Goal: Navigation & Orientation: Find specific page/section

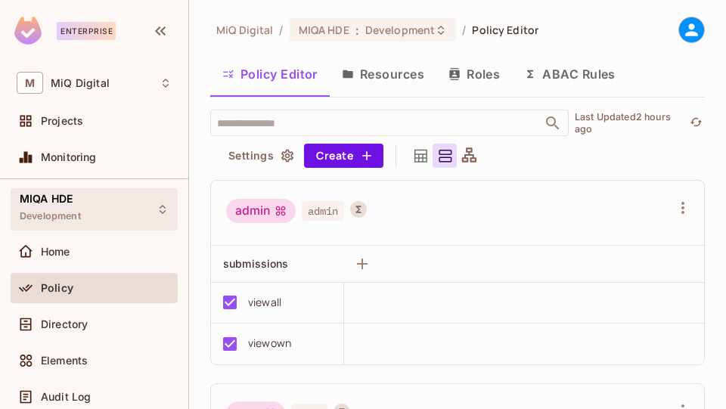
scroll to position [27, 0]
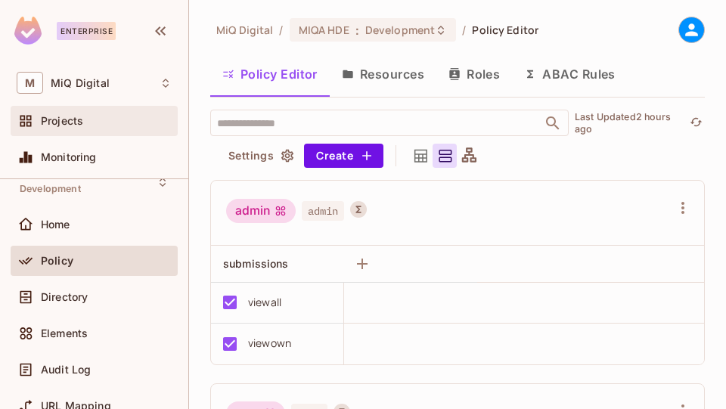
click at [80, 116] on span "Projects" at bounding box center [62, 121] width 42 height 12
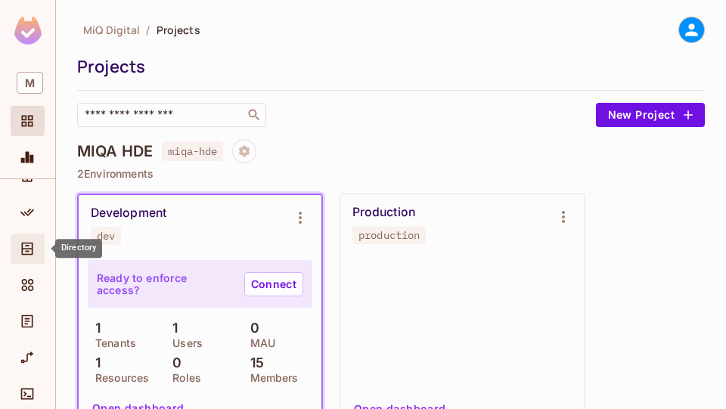
click at [32, 244] on icon "Directory" at bounding box center [27, 249] width 11 height 13
